Goal: Navigation & Orientation: Go to known website

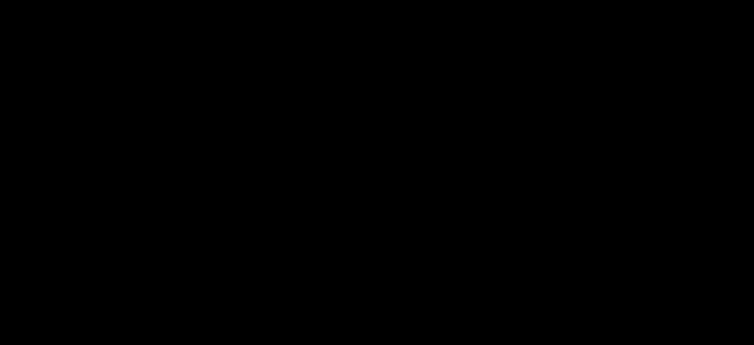
scroll to position [149, 0]
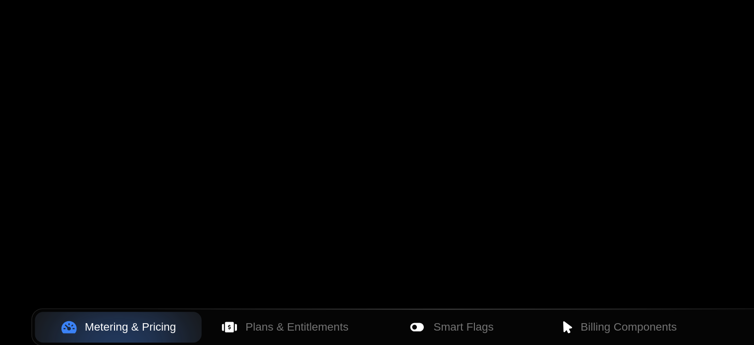
scroll to position [148, 0]
